Goal: Task Accomplishment & Management: Complete application form

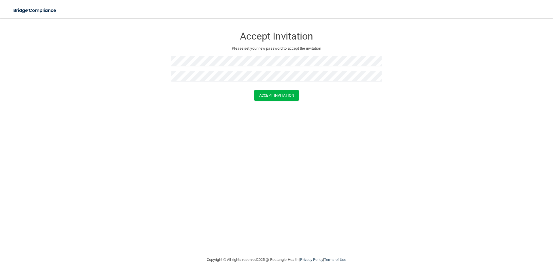
click at [254, 90] on button "Accept Invitation" at bounding box center [276, 95] width 44 height 11
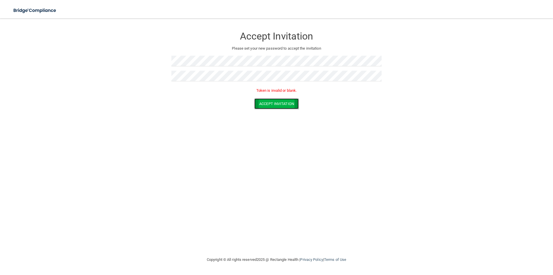
click at [281, 101] on button "Accept Invitation" at bounding box center [276, 103] width 44 height 11
click at [41, 18] on div "Toggle navigation Manage My Enterprise Manage My Location Accept Invitation Ple…" at bounding box center [276, 146] width 553 height 256
click at [158, 70] on form "Accept Invitation Please set your new password to accept the invitation Token i…" at bounding box center [277, 70] width 530 height 92
click at [275, 103] on button "Accept Invitation" at bounding box center [276, 103] width 44 height 11
click at [95, 49] on form "Accept Invitation Please set your new password to accept the invitation Token i…" at bounding box center [277, 70] width 530 height 92
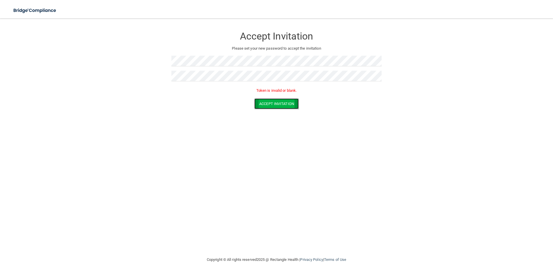
click at [273, 105] on button "Accept Invitation" at bounding box center [276, 103] width 44 height 11
click at [270, 96] on button "Accept Invitation" at bounding box center [276, 95] width 44 height 11
